Goal: Information Seeking & Learning: Learn about a topic

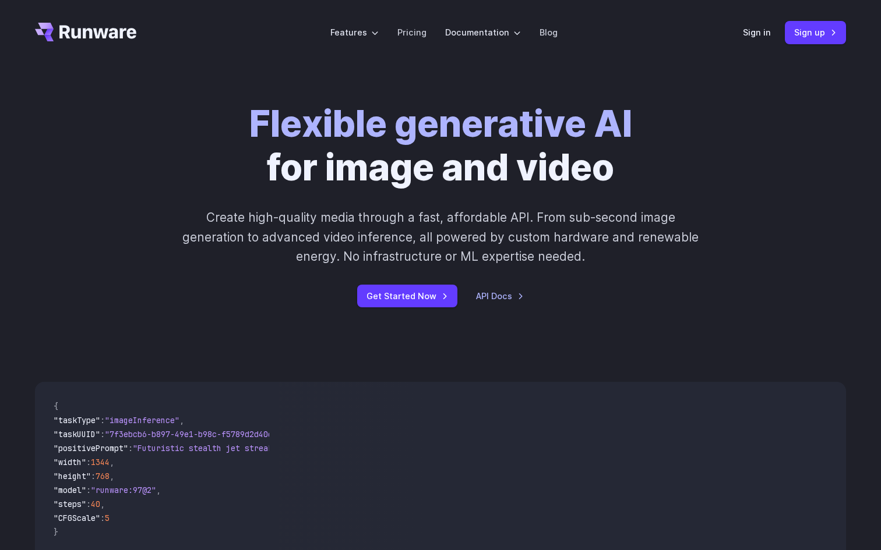
click at [295, 280] on div "Flexible generative AI for image and video Create high-quality media through a …" at bounding box center [440, 205] width 649 height 205
click at [295, 297] on div "Get Started Now API Docs" at bounding box center [440, 296] width 649 height 23
click at [423, 26] on link "Pricing" at bounding box center [411, 32] width 29 height 13
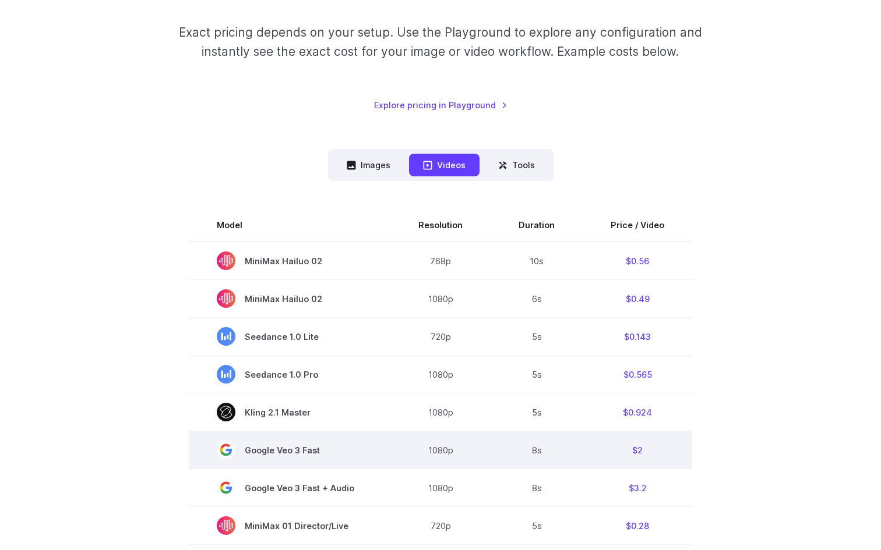
scroll to position [186, 0]
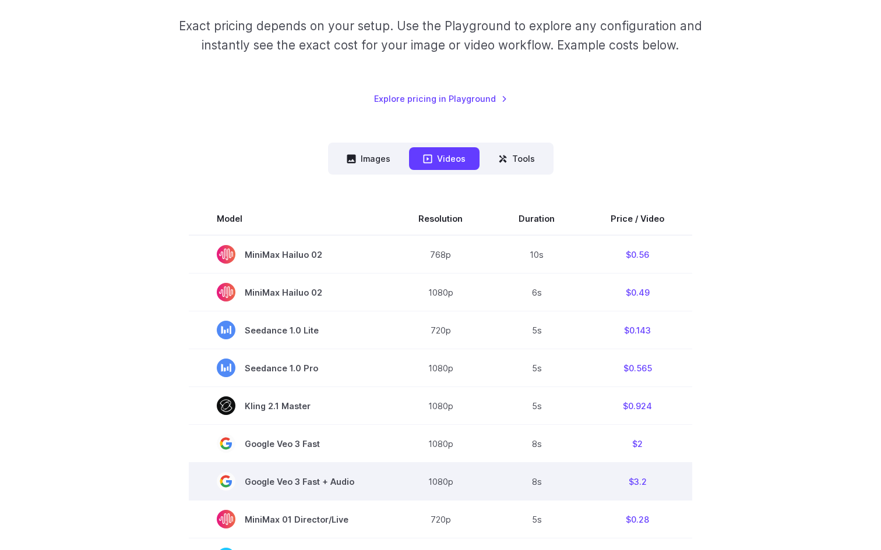
click at [348, 485] on span "Google Veo 3 Fast + Audio" at bounding box center [290, 481] width 146 height 19
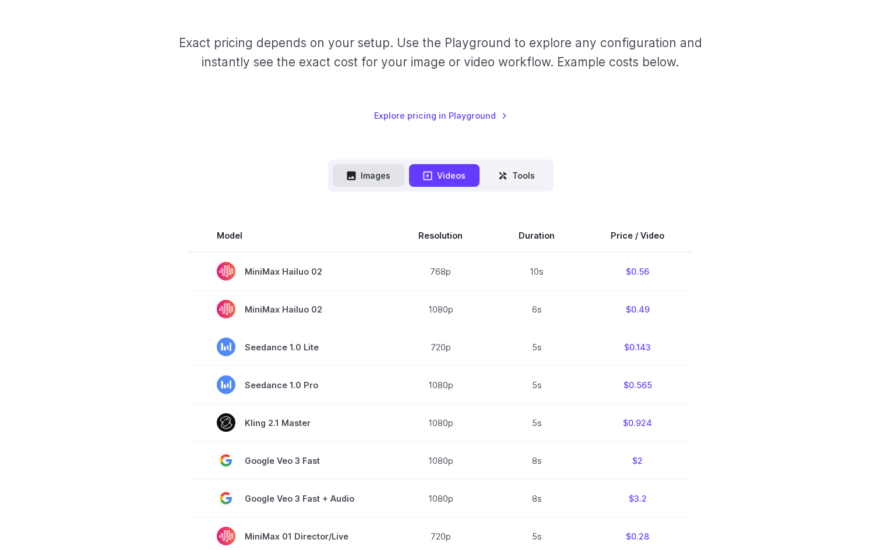
scroll to position [161, 0]
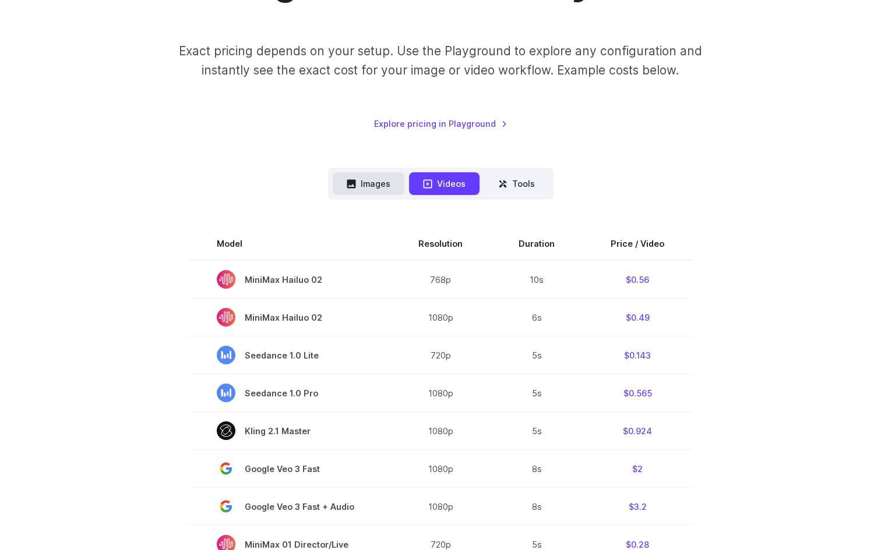
click at [392, 185] on button "Images" at bounding box center [369, 183] width 72 height 23
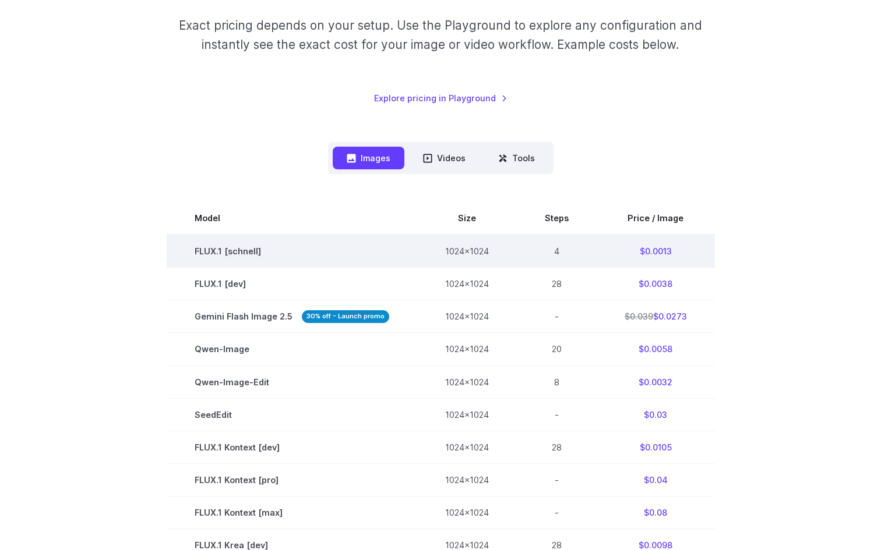
scroll to position [0, 0]
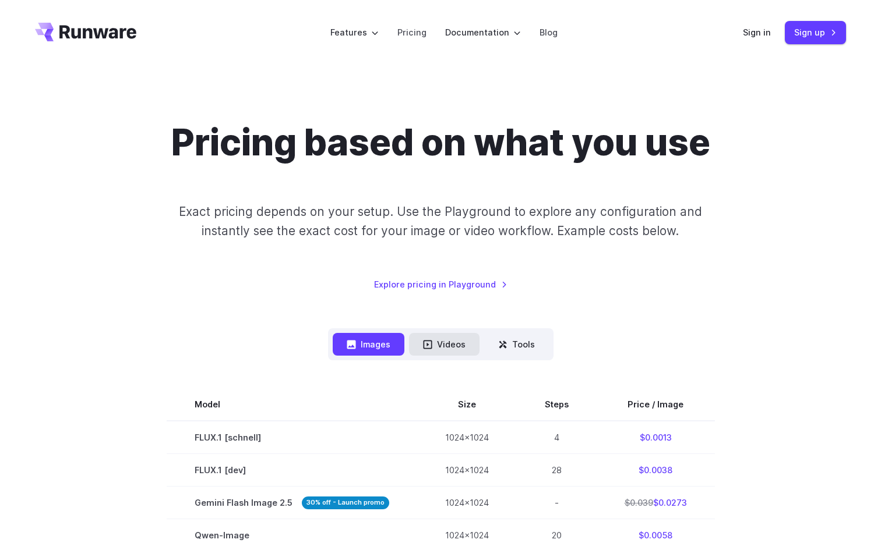
click at [444, 345] on button "Videos" at bounding box center [444, 344] width 70 height 23
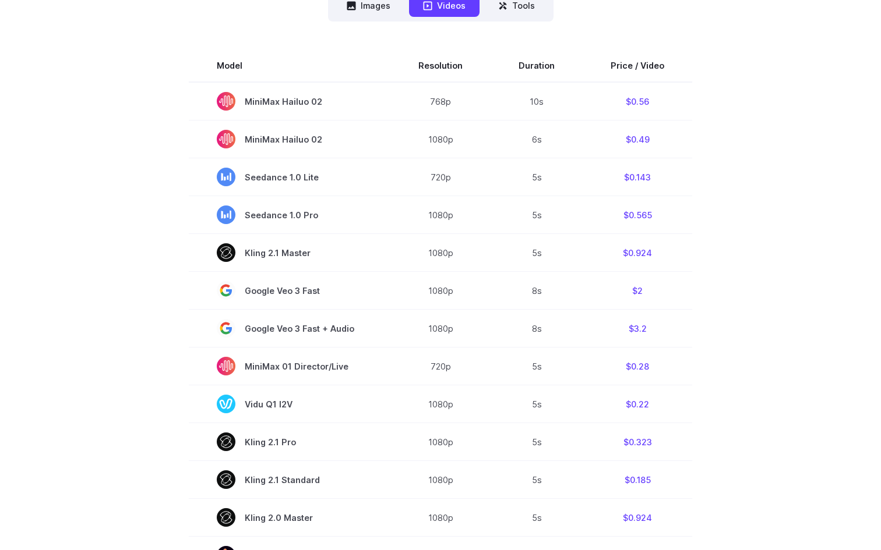
scroll to position [350, 0]
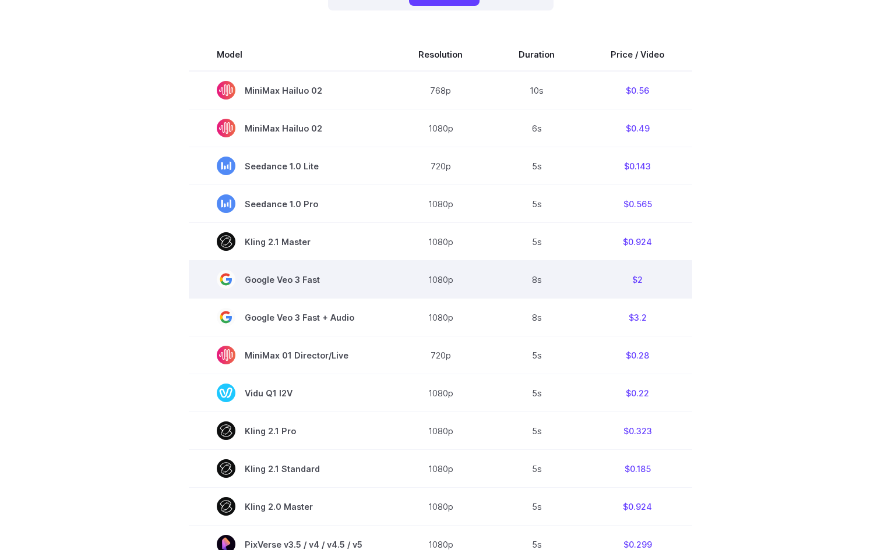
click at [640, 284] on td "$2" at bounding box center [637, 280] width 110 height 38
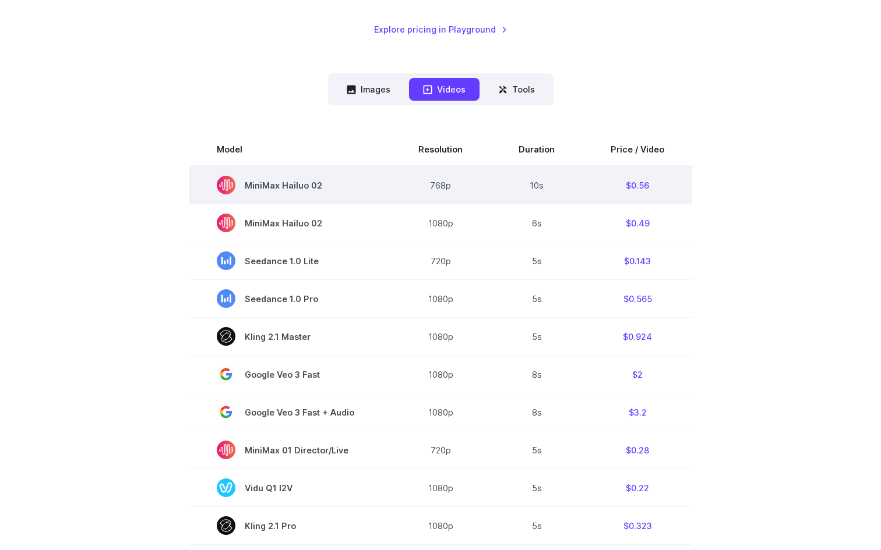
scroll to position [0, 0]
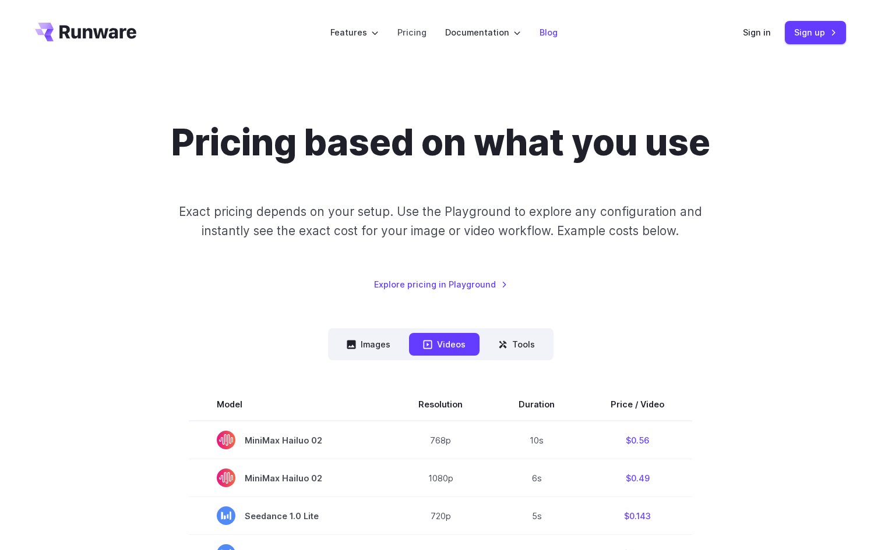
click at [548, 32] on link "Blog" at bounding box center [548, 32] width 18 height 13
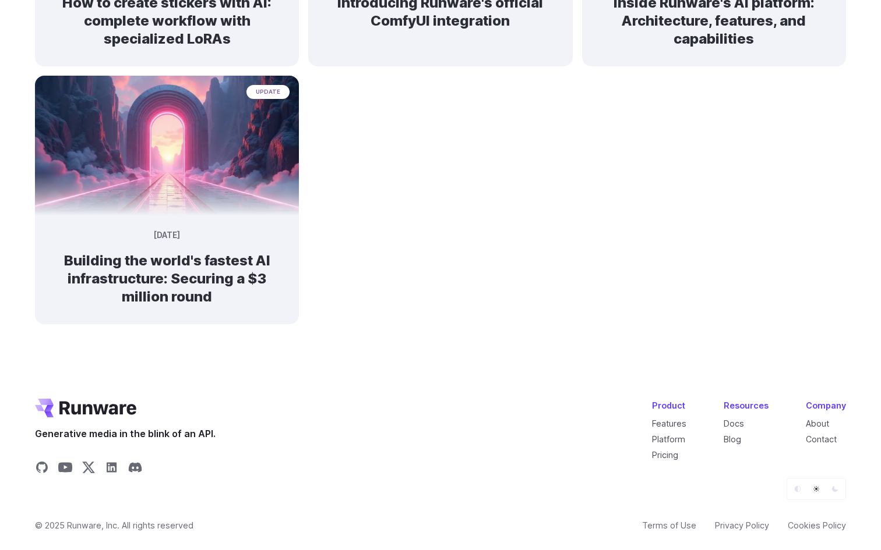
scroll to position [850, 0]
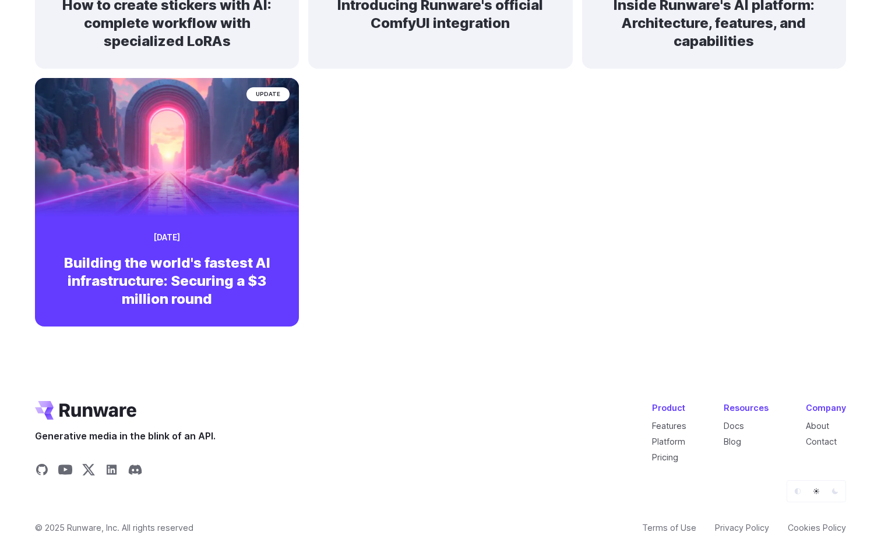
click at [265, 199] on img at bounding box center [167, 143] width 277 height 147
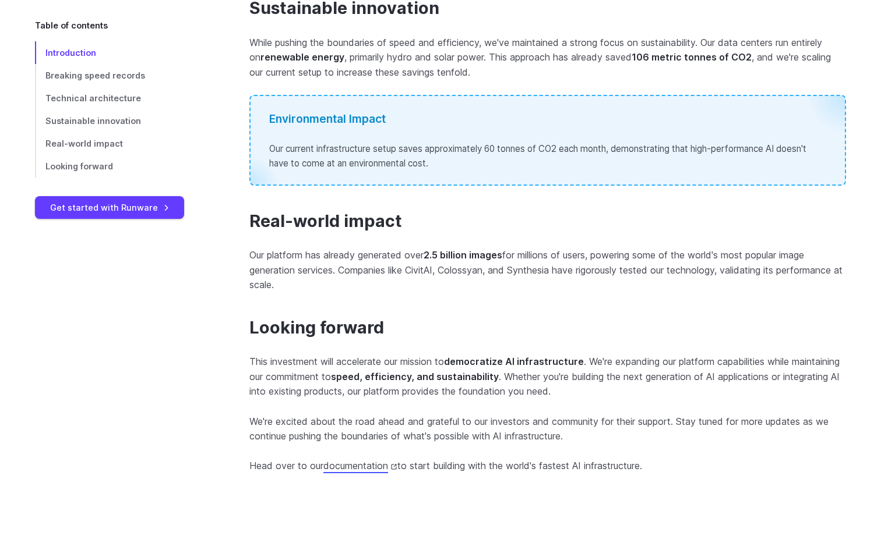
scroll to position [1372, 0]
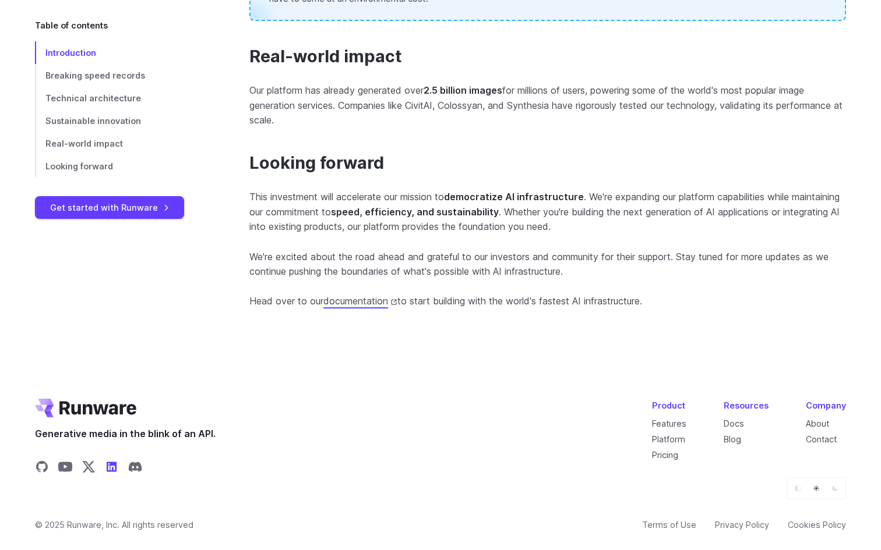
click at [112, 464] on icon "Share on LinkedIn" at bounding box center [112, 467] width 10 height 10
click at [674, 423] on link "Features" at bounding box center [669, 424] width 34 height 10
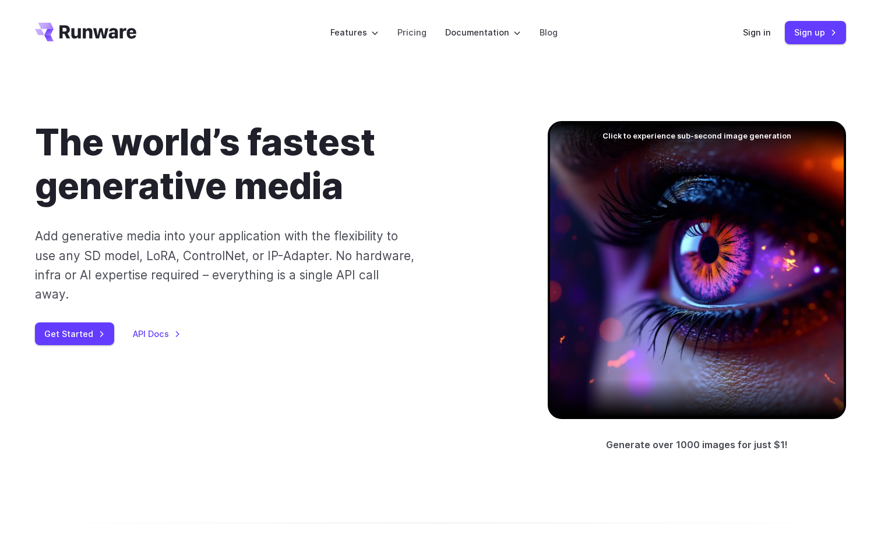
click at [623, 199] on div at bounding box center [697, 270] width 298 height 298
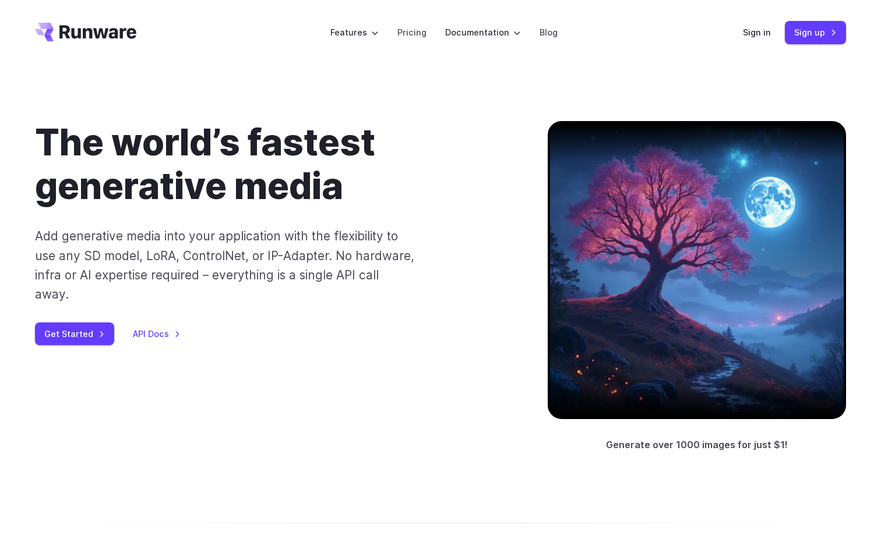
click at [596, 262] on div at bounding box center [697, 270] width 298 height 298
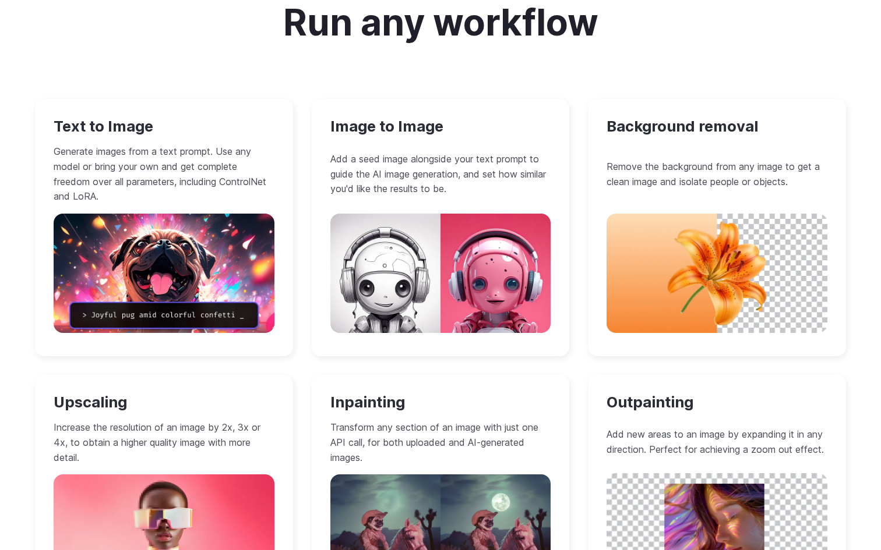
scroll to position [1033, 0]
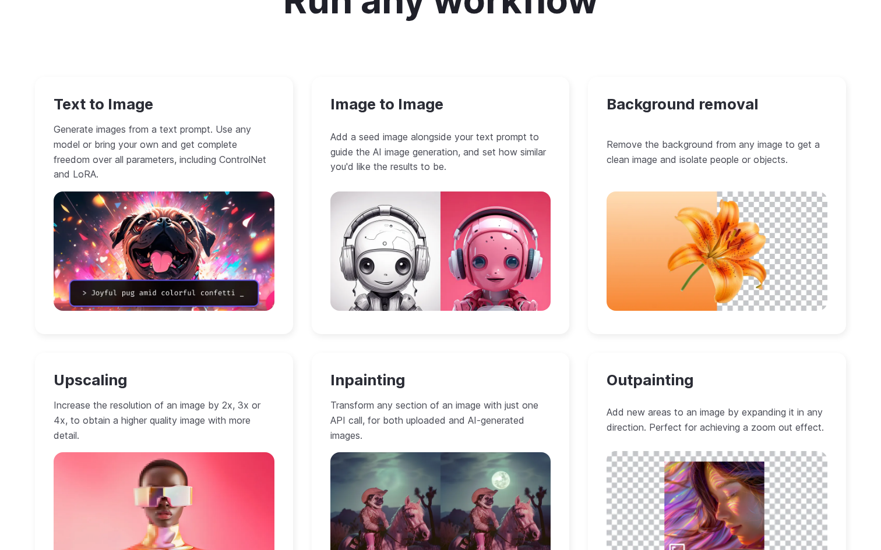
click at [546, 100] on h3 "Image to Image" at bounding box center [440, 105] width 221 height 18
click at [552, 98] on div "Image to Image Add a seed image alongside your text prompt to guide the AI imag…" at bounding box center [441, 205] width 258 height 257
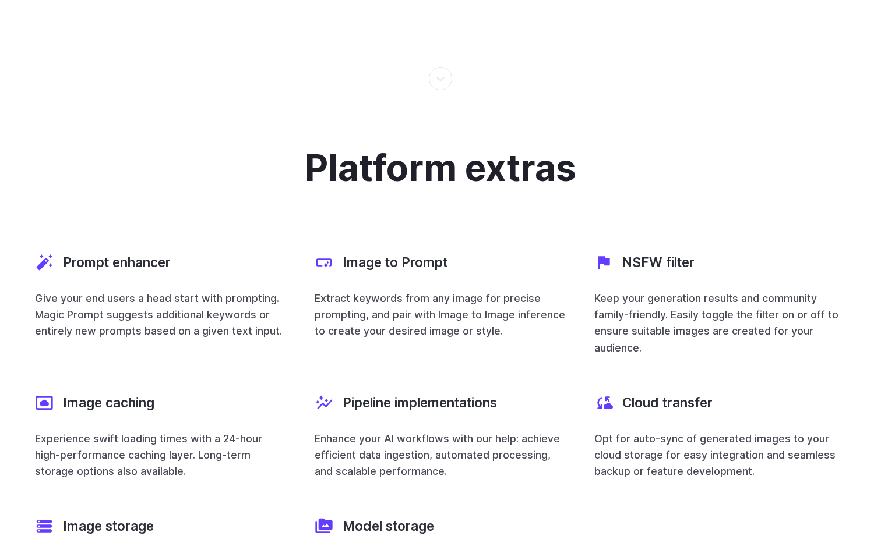
scroll to position [3996, 0]
click at [560, 94] on div "Platform extras Prompt enhancer Give your end users a head start with prompting…" at bounding box center [440, 375] width 881 height 567
click at [560, 92] on div "Platform extras Prompt enhancer Give your end users a head start with prompting…" at bounding box center [440, 375] width 881 height 567
click at [559, 111] on div "Platform extras Prompt enhancer Give your end users a head start with prompting…" at bounding box center [440, 375] width 881 height 567
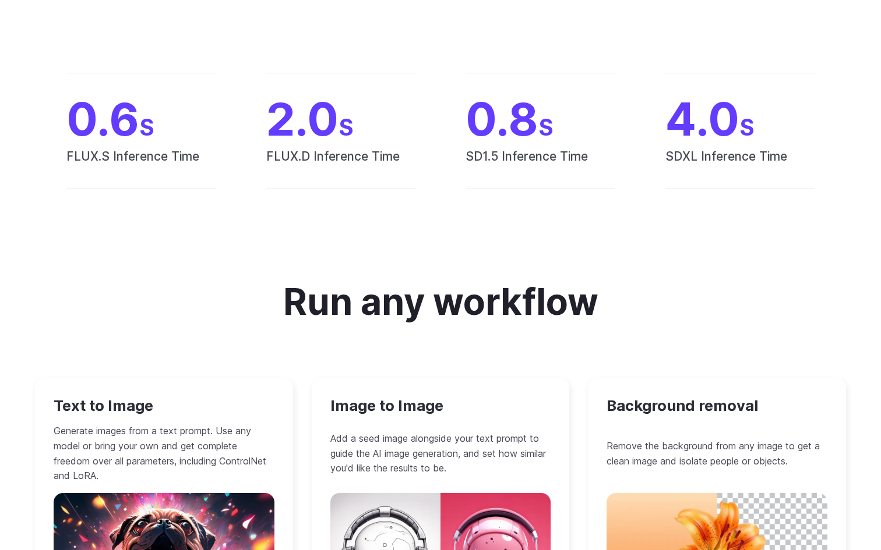
scroll to position [0, 0]
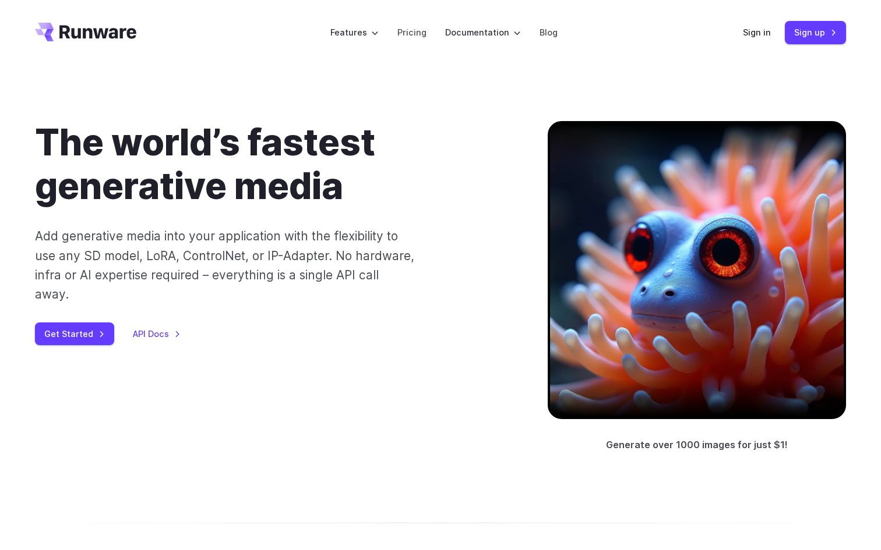
click at [67, 30] on icon "Go to /" at bounding box center [97, 31] width 77 height 13
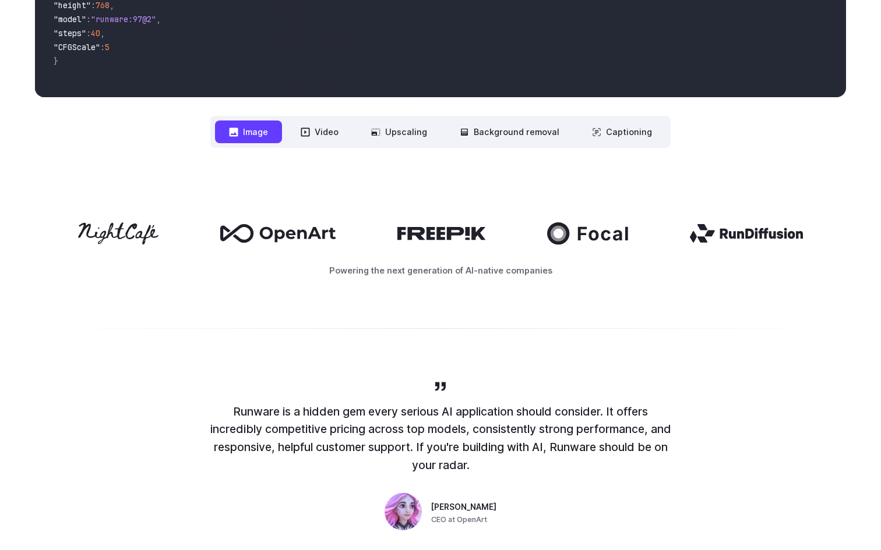
scroll to position [471, 0]
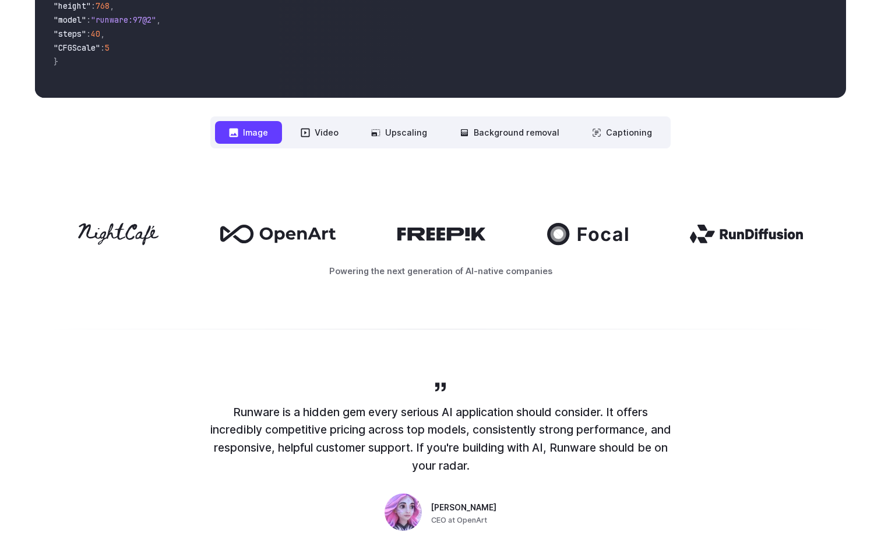
click at [366, 343] on div "Runware is a hidden gem every serious AI application should consider. It offers…" at bounding box center [440, 457] width 881 height 229
click at [366, 372] on div "Runware is a hidden gem every serious AI application should consider. It offers…" at bounding box center [440, 457] width 881 height 229
click at [337, 132] on button "Video" at bounding box center [320, 132] width 66 height 23
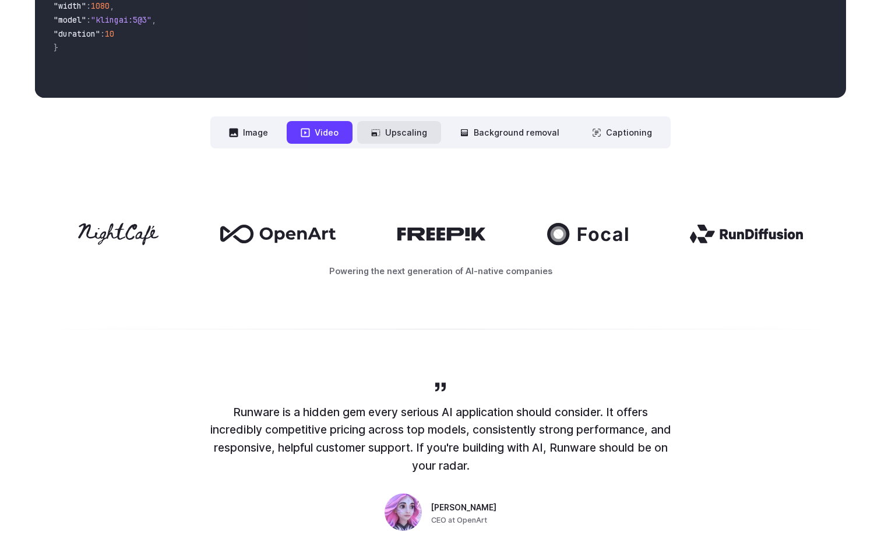
click at [403, 136] on button "Upscaling" at bounding box center [399, 132] width 84 height 23
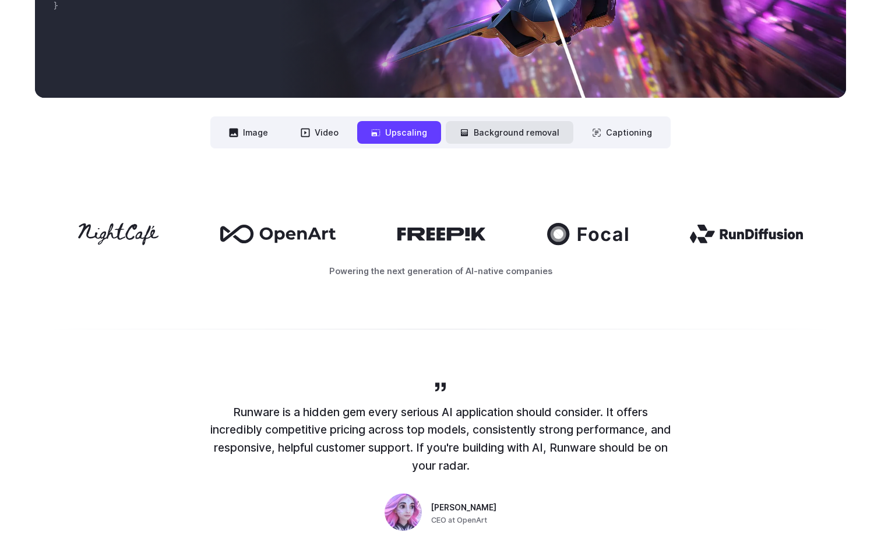
click at [460, 136] on button "Background removal" at bounding box center [510, 132] width 128 height 23
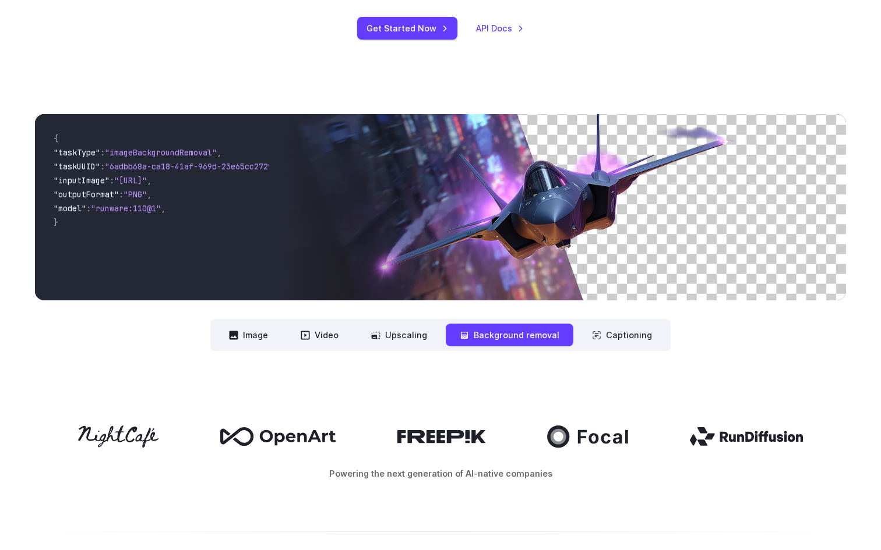
scroll to position [229, 0]
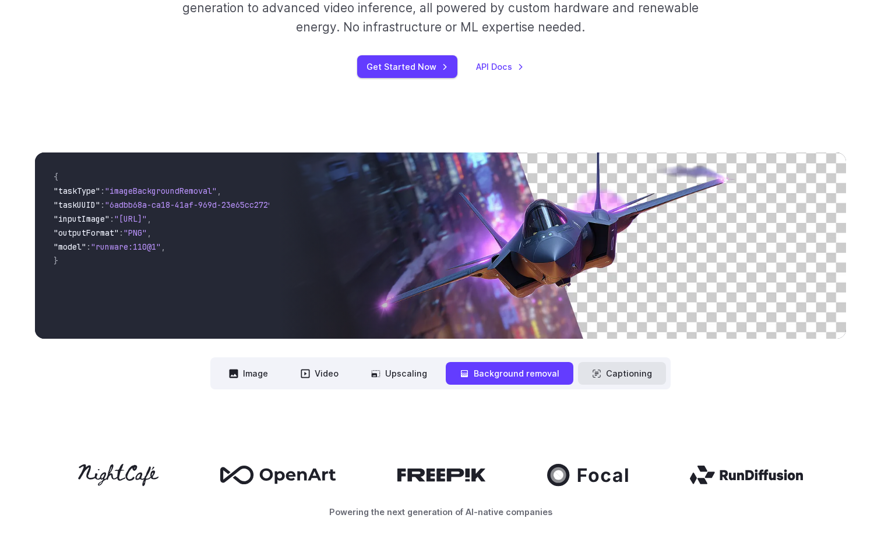
click at [617, 369] on button "Captioning" at bounding box center [622, 373] width 88 height 23
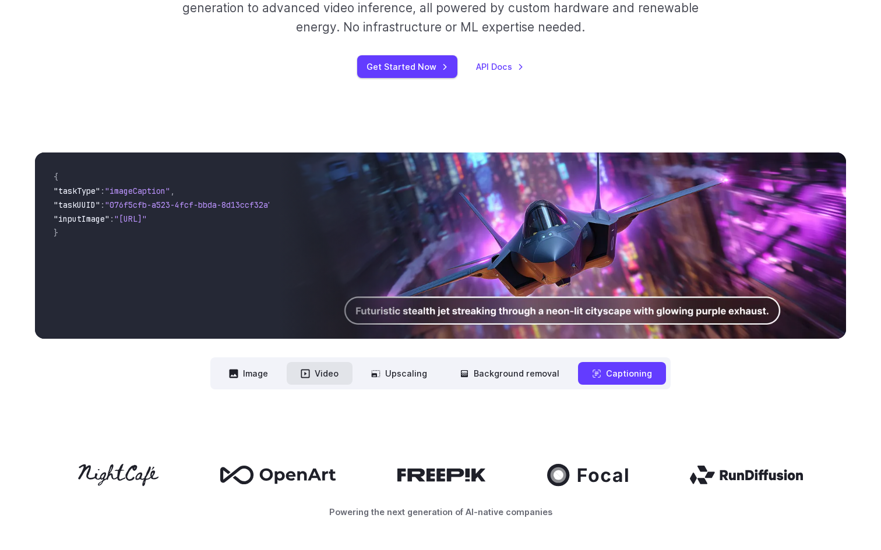
click at [339, 373] on button "Video" at bounding box center [320, 373] width 66 height 23
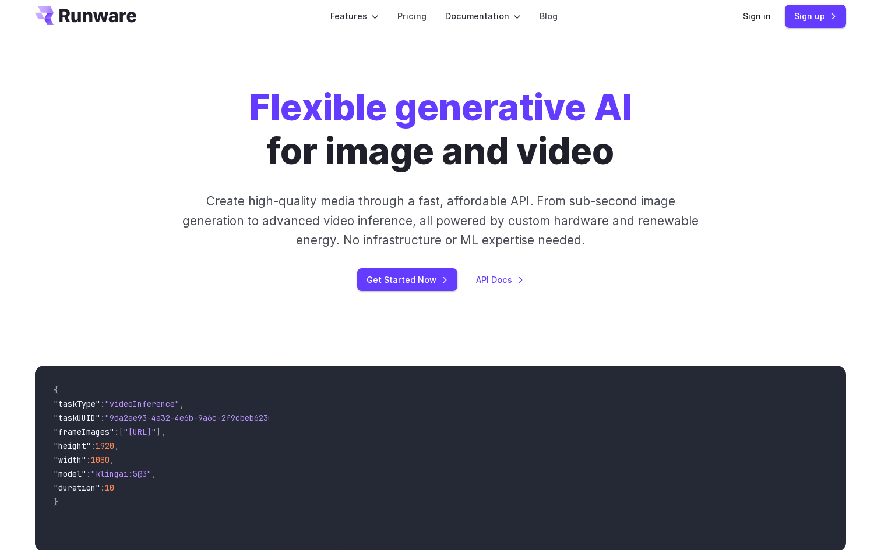
scroll to position [0, 0]
